Goal: Find specific page/section

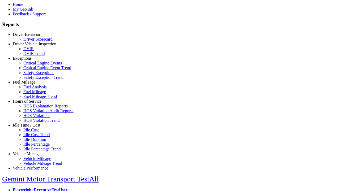
click at [31, 104] on link "Hours of Service" at bounding box center [27, 101] width 29 height 5
click at [35, 108] on link "HOS Explanation Reports" at bounding box center [45, 106] width 44 height 5
